Goal: Check status: Check status

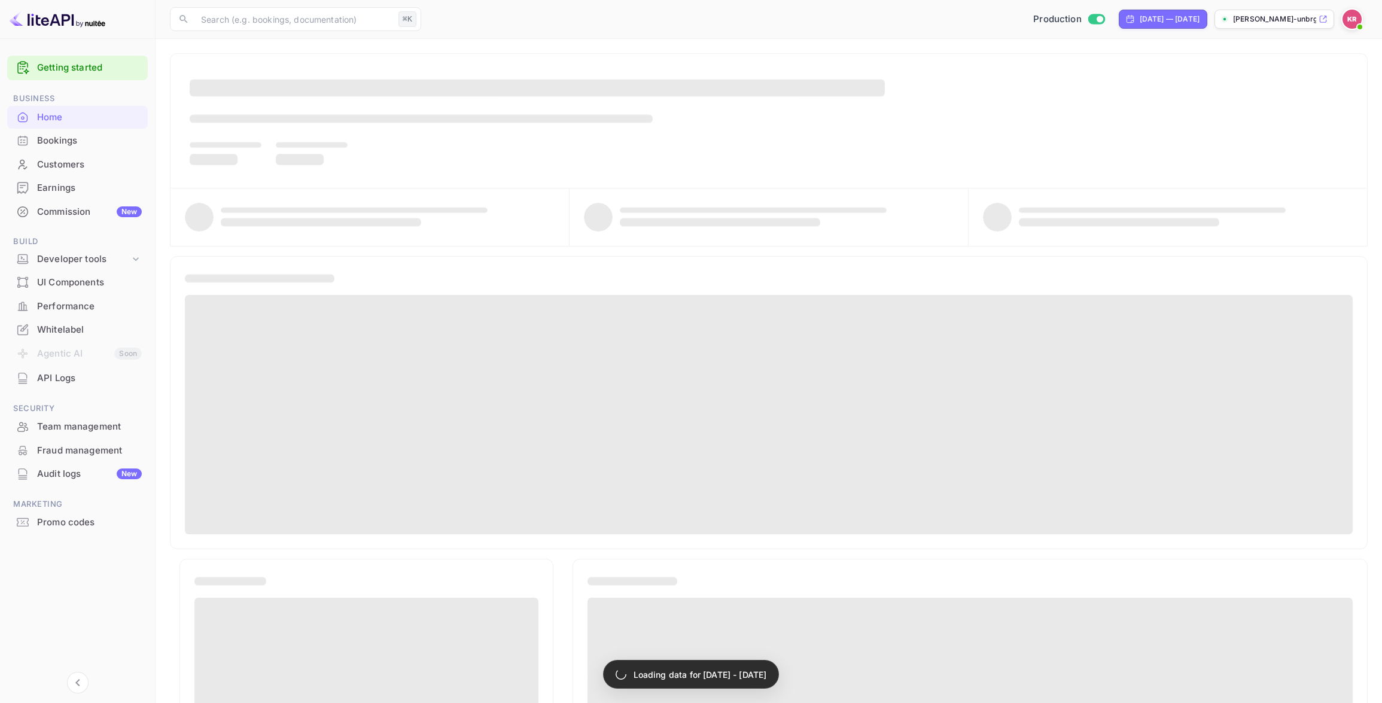
click at [46, 141] on div "Bookings" at bounding box center [89, 141] width 105 height 14
click at [47, 141] on div "Bookings" at bounding box center [89, 141] width 105 height 14
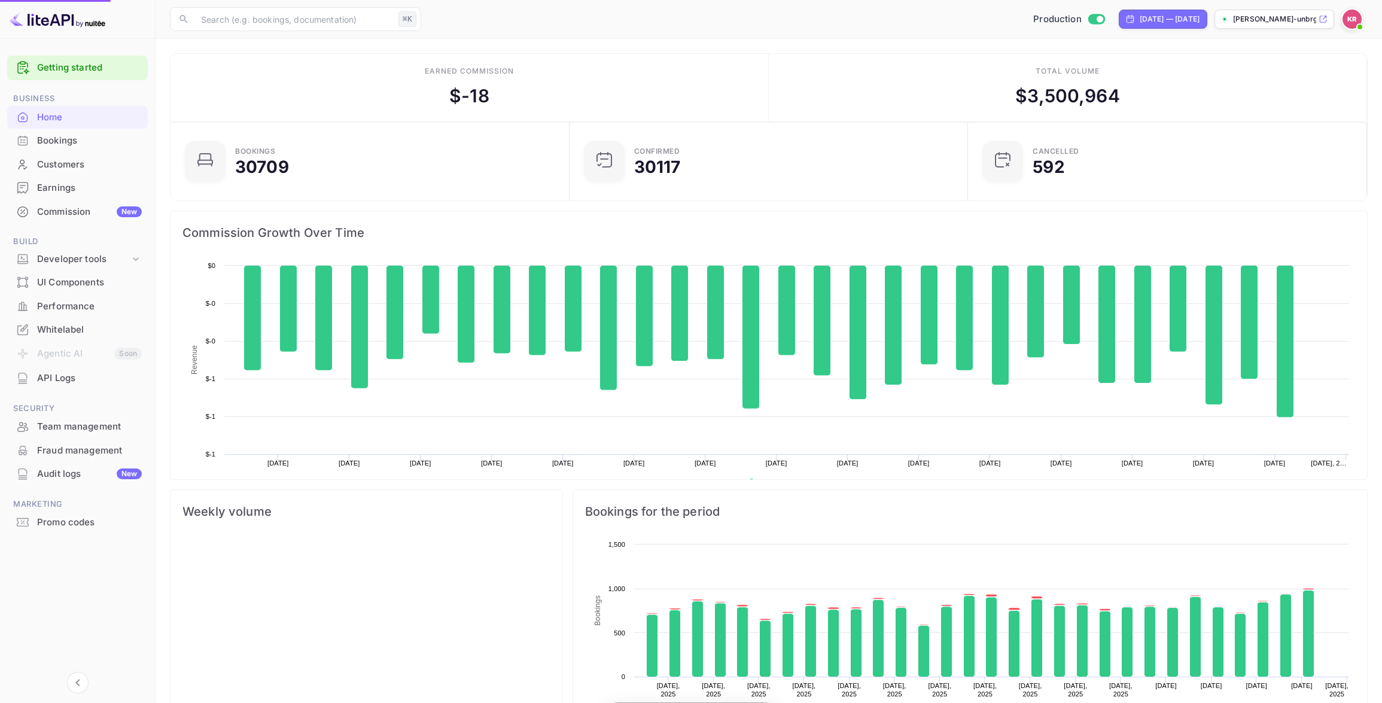
click at [62, 141] on div "Bookings" at bounding box center [89, 141] width 105 height 14
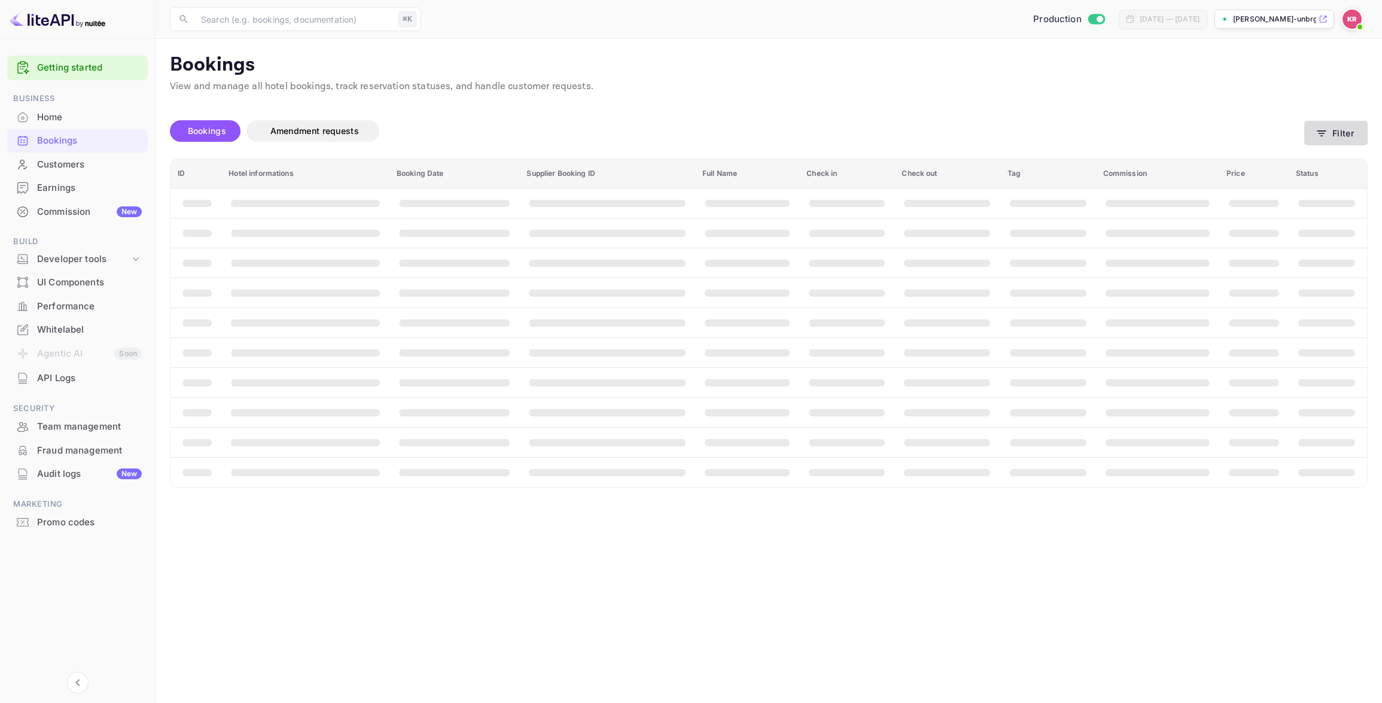
click at [1335, 133] on button "Filter" at bounding box center [1335, 133] width 63 height 25
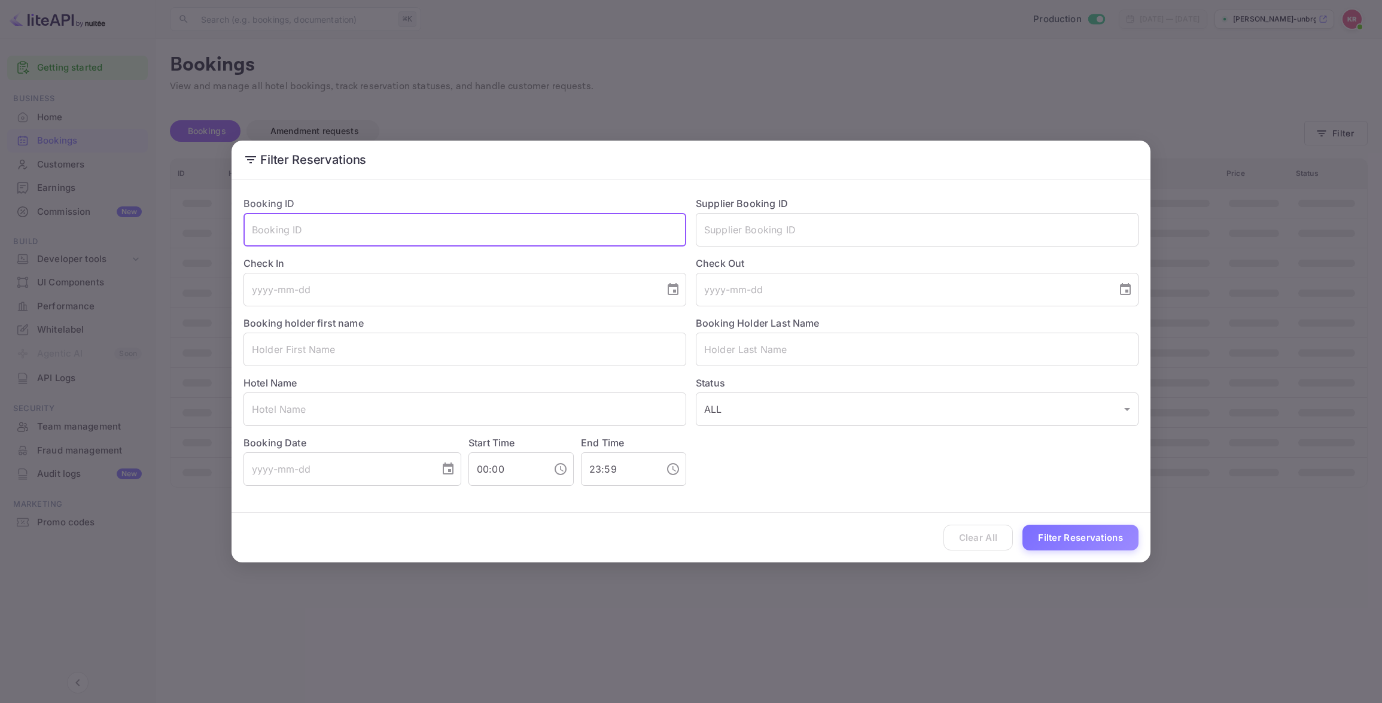
click at [260, 226] on input "text" at bounding box center [464, 229] width 443 height 33
paste input "FVVesgICO"
drag, startPoint x: 255, startPoint y: 228, endPoint x: 254, endPoint y: 237, distance: 9.0
click at [255, 228] on input "FVVesgICO" at bounding box center [464, 229] width 443 height 33
type input "FVVesgICO"
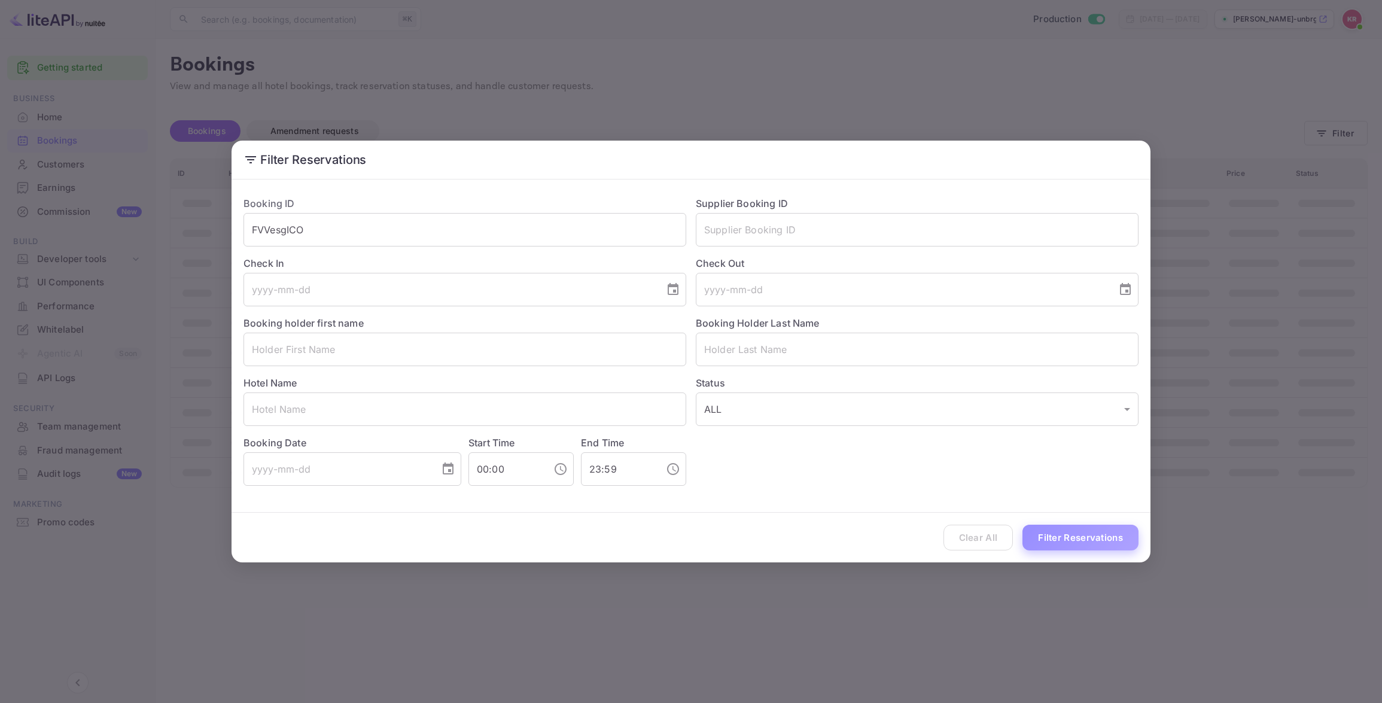
click at [1058, 538] on button "Filter Reservations" at bounding box center [1080, 538] width 116 height 26
